Goal: Task Accomplishment & Management: Manage account settings

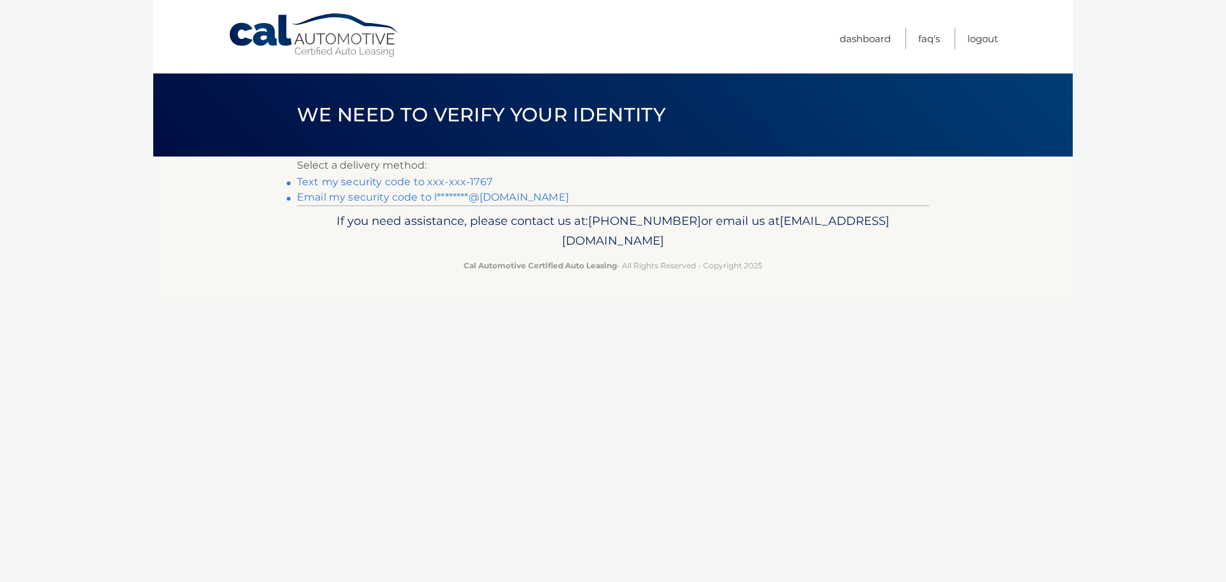
click at [372, 180] on link "Text my security code to xxx-xxx-1767" at bounding box center [394, 182] width 195 height 12
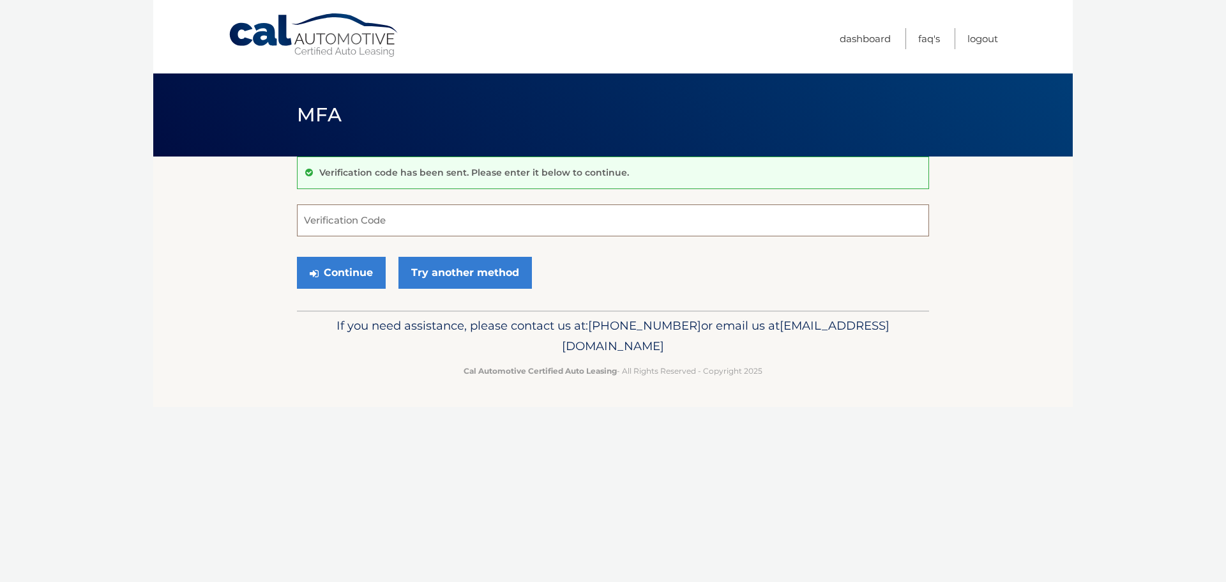
click at [360, 216] on input "Verification Code" at bounding box center [613, 220] width 632 height 32
type input "761669"
click at [355, 272] on button "Continue" at bounding box center [341, 273] width 89 height 32
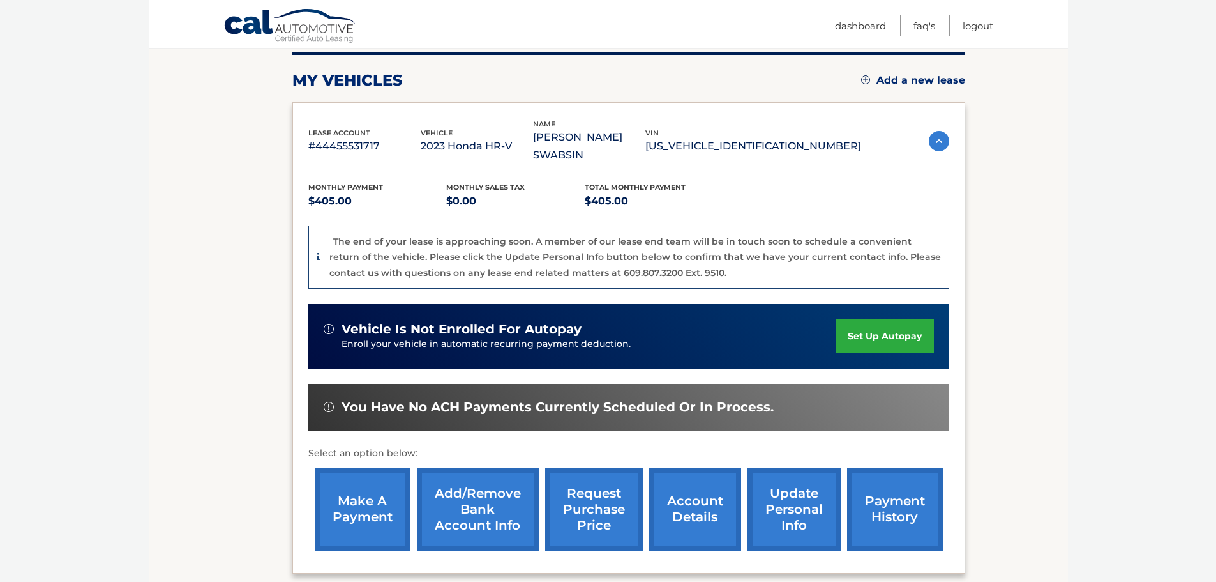
scroll to position [192, 0]
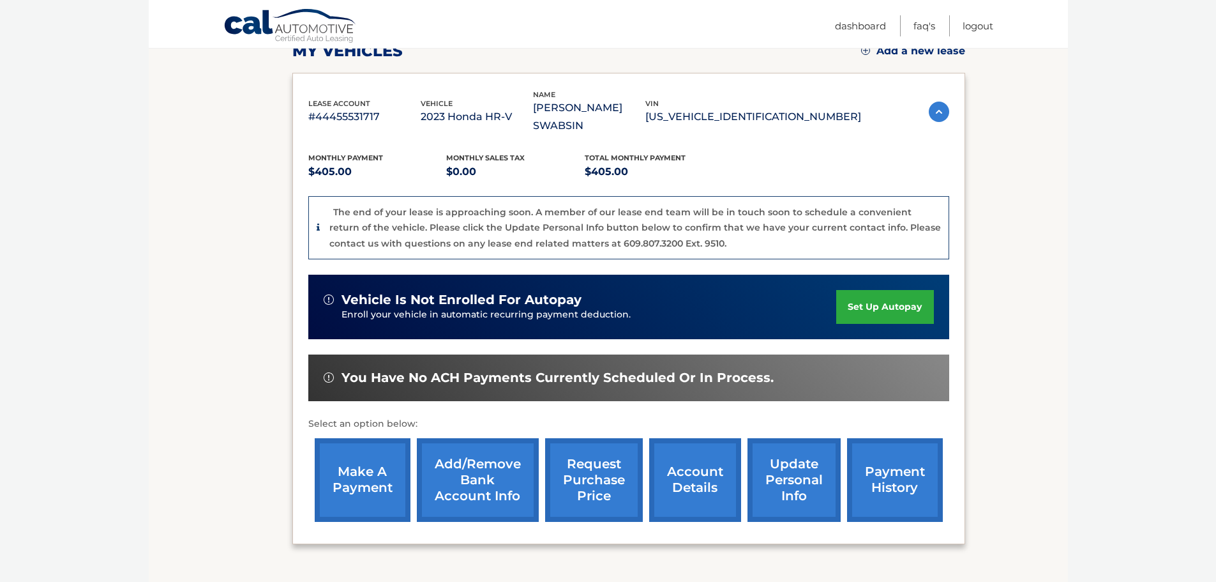
click at [700, 480] on link "account details" at bounding box center [695, 480] width 92 height 84
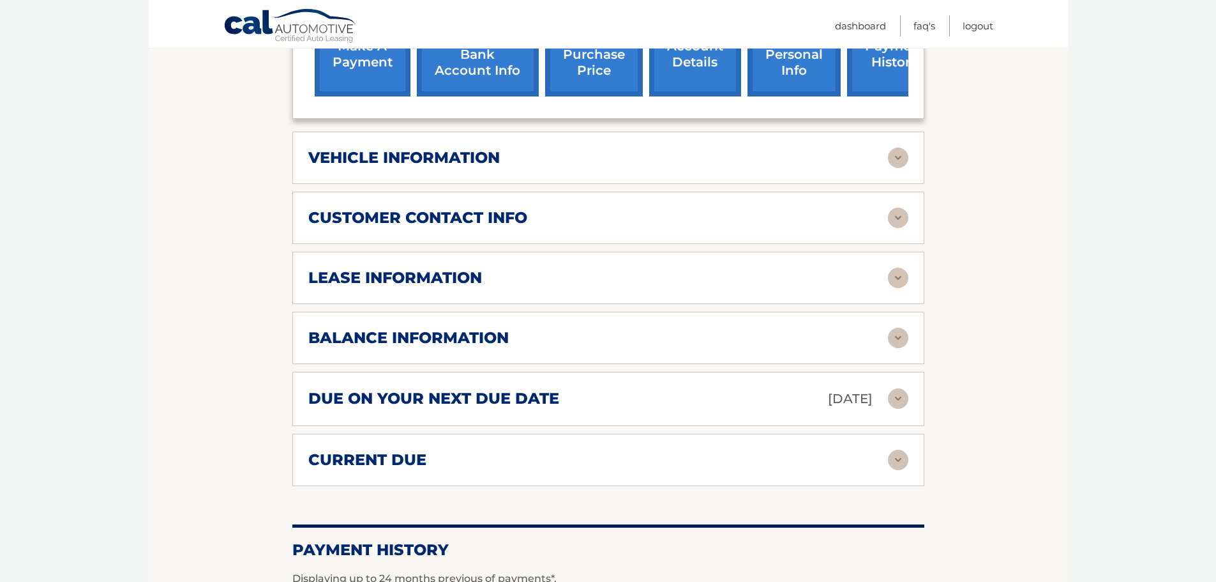
scroll to position [575, 0]
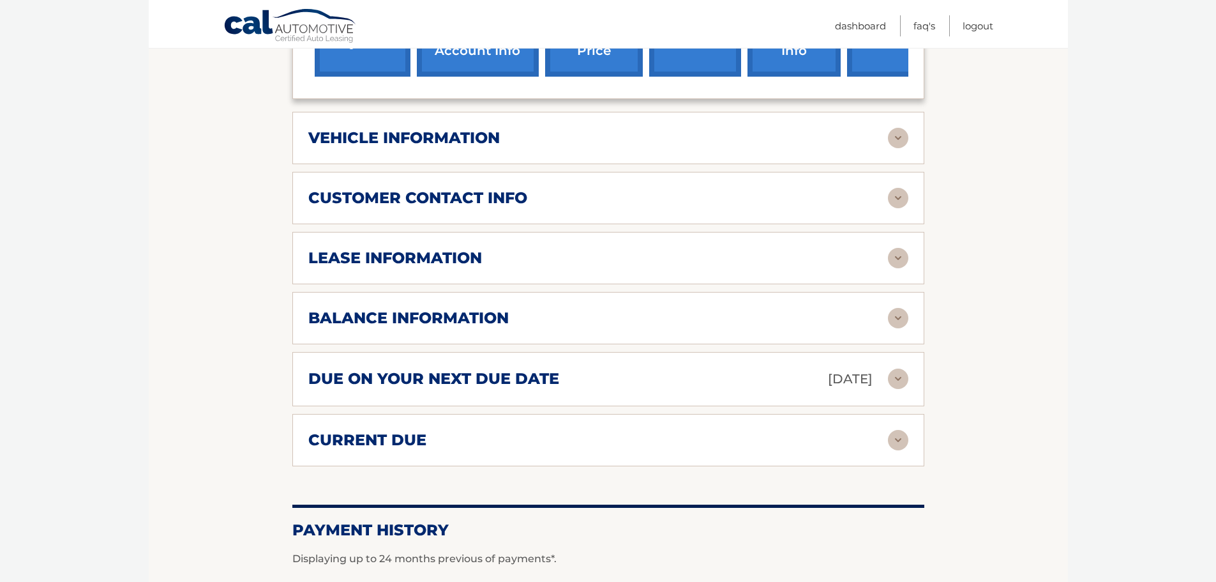
click at [367, 251] on h2 "lease information" at bounding box center [395, 257] width 174 height 19
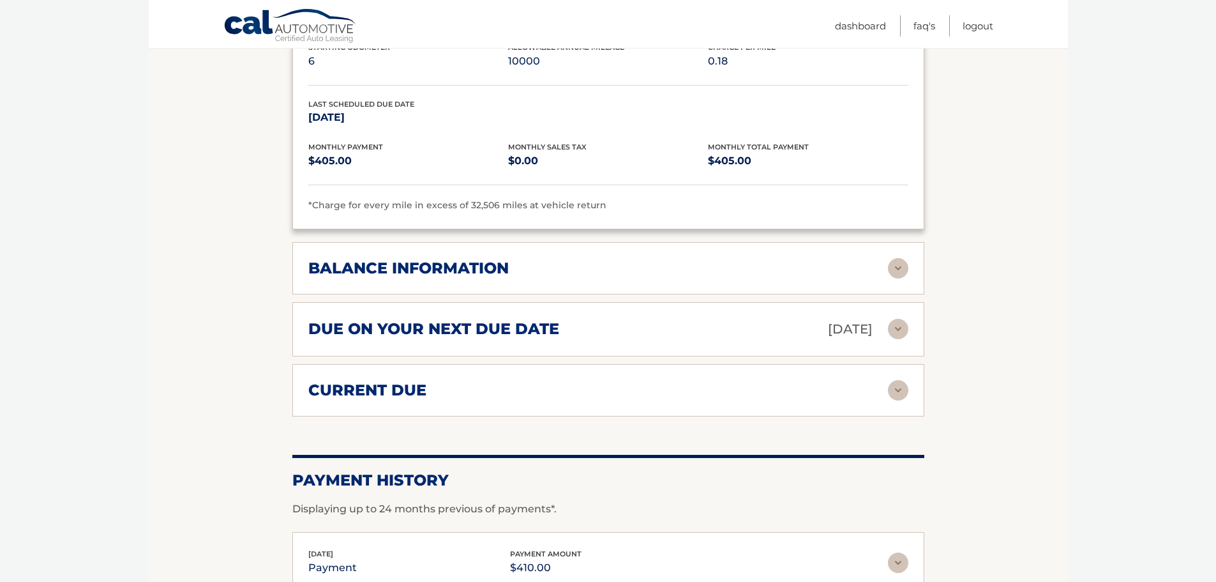
scroll to position [894, 0]
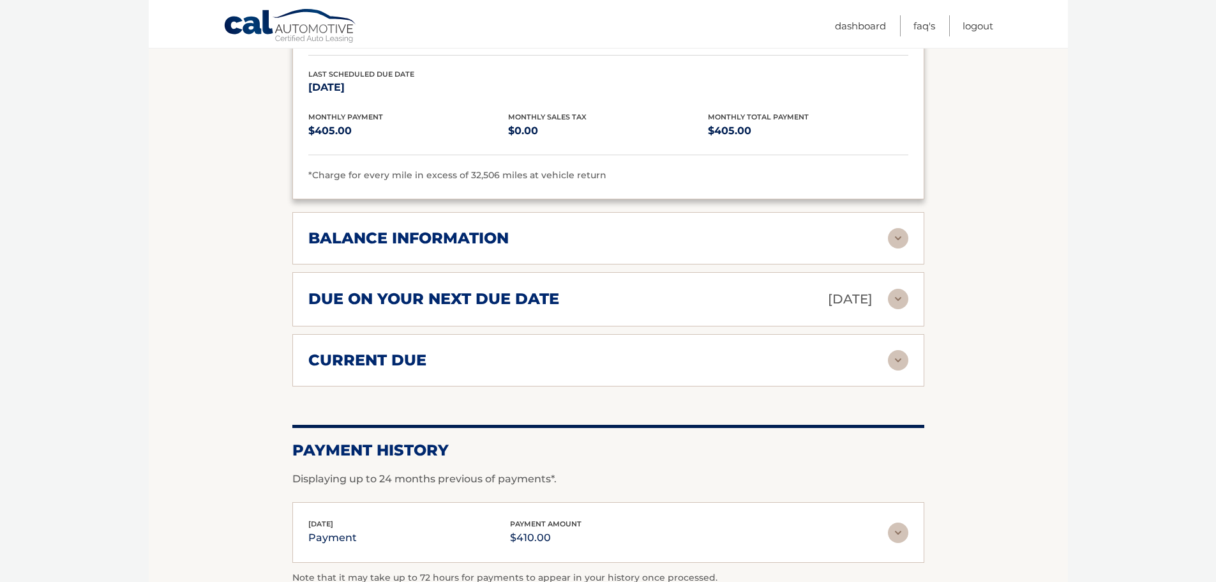
click at [375, 293] on h2 "due on your next due date" at bounding box center [433, 298] width 251 height 19
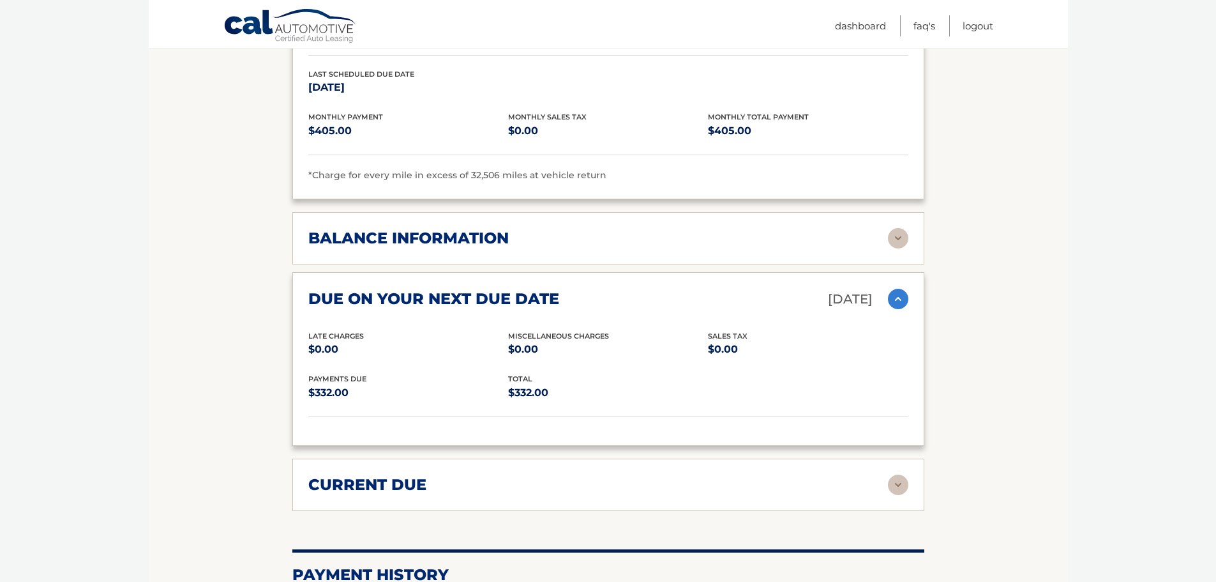
click at [333, 480] on h2 "current due" at bounding box center [367, 484] width 118 height 19
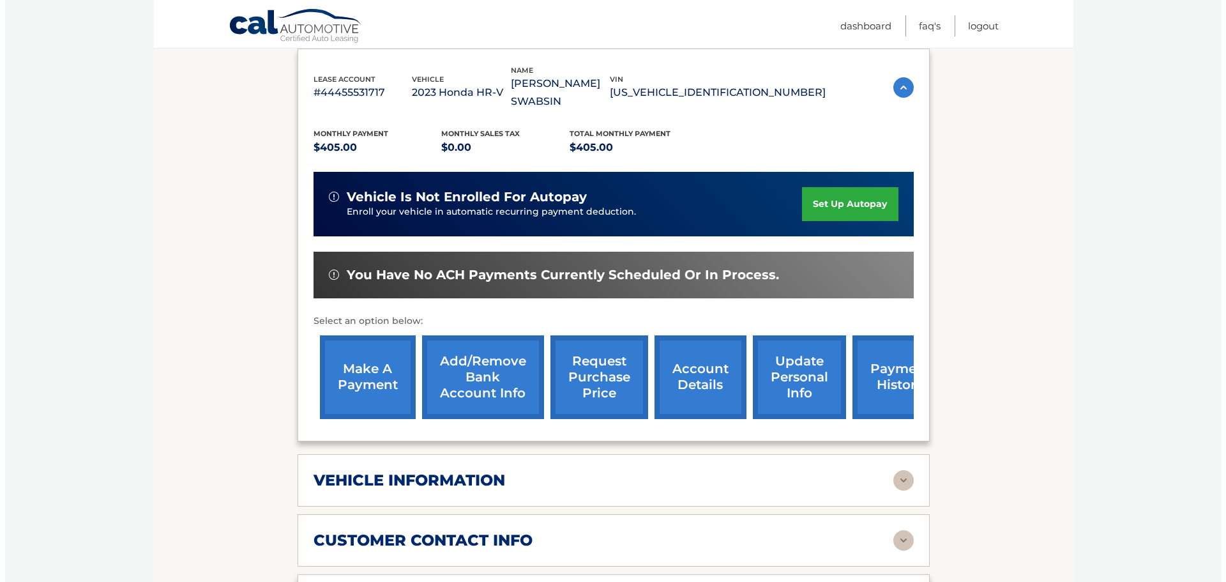
scroll to position [255, 0]
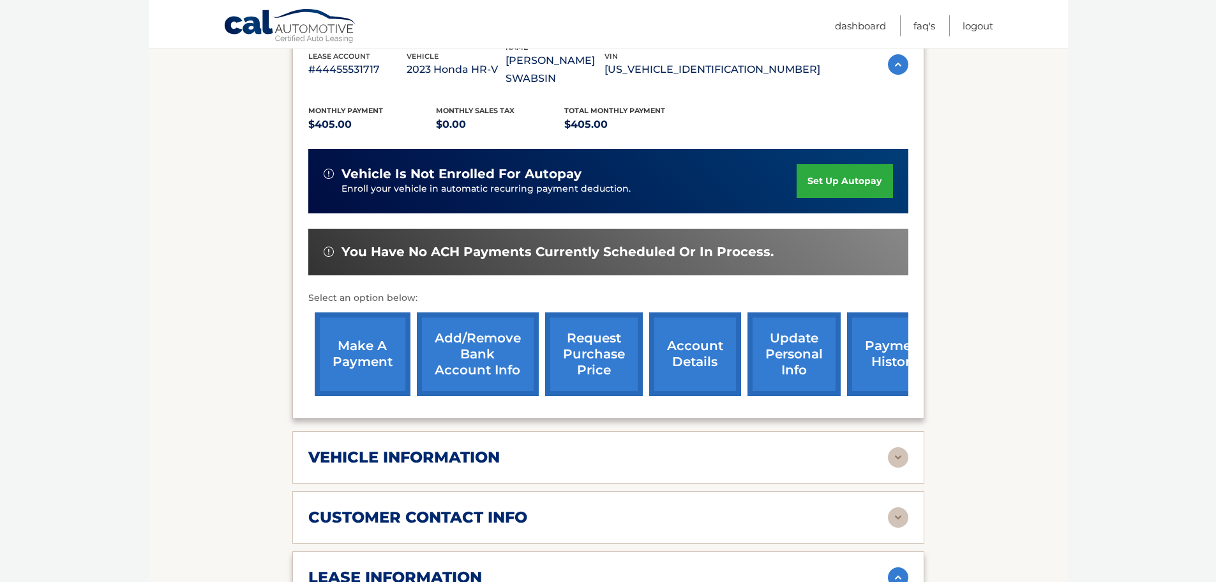
click at [622, 363] on link "request purchase price" at bounding box center [594, 354] width 98 height 84
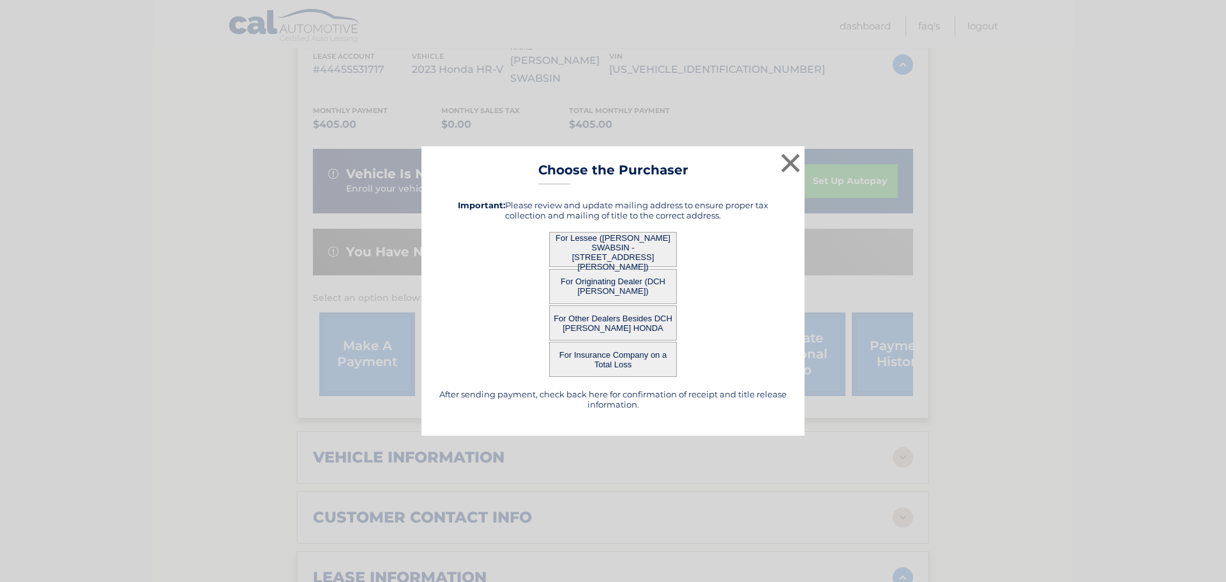
click at [600, 245] on button "For Lessee (LISA ROGOVIN SWABSIN - 403 Conover Ave, , Middletown, NJ 07748)" at bounding box center [613, 249] width 128 height 35
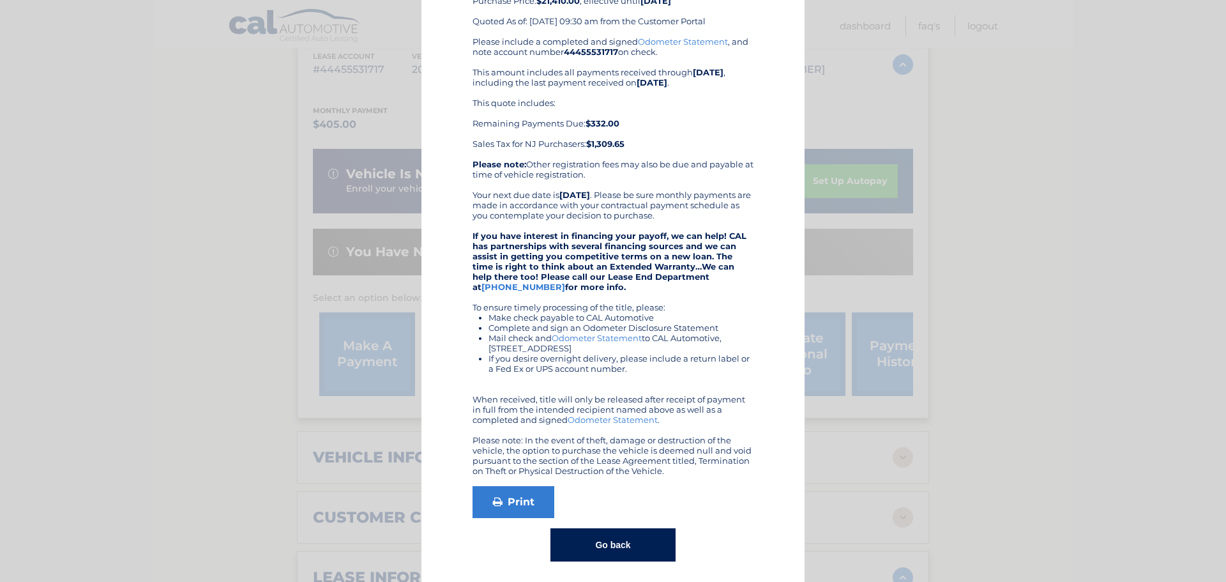
scroll to position [102, 0]
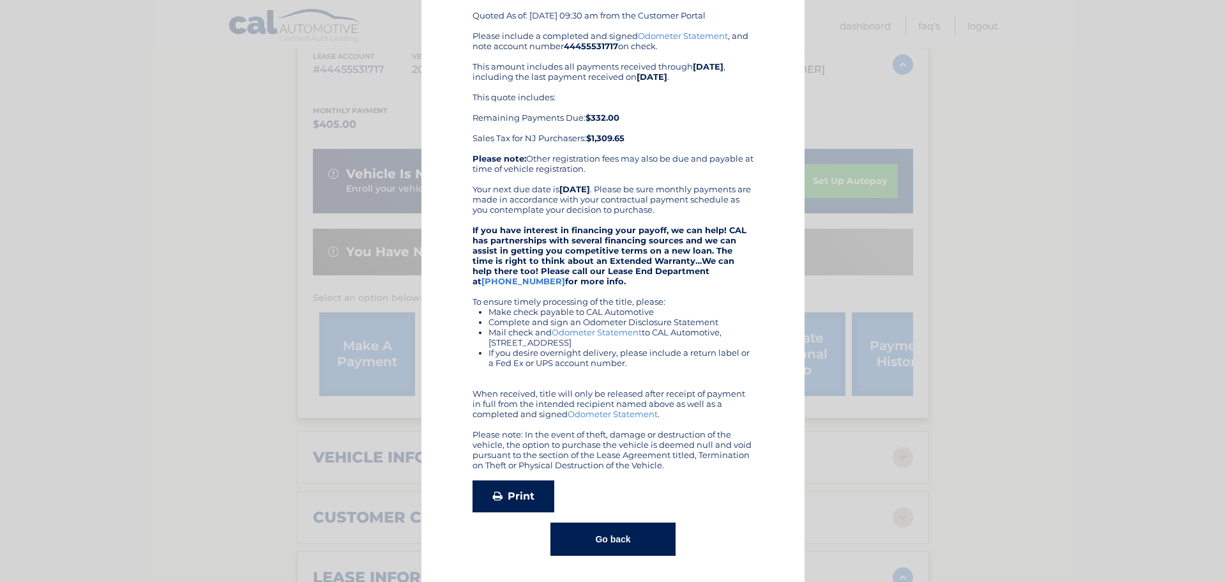
click at [511, 494] on link "Print" at bounding box center [514, 496] width 82 height 32
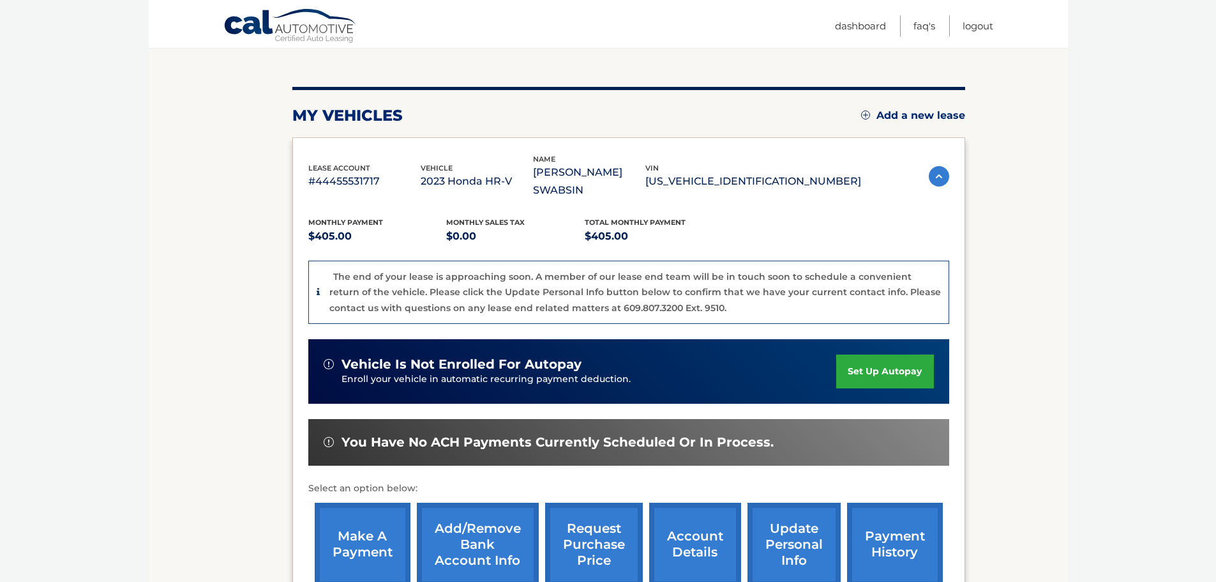
scroll to position [128, 0]
